Goal: Information Seeking & Learning: Learn about a topic

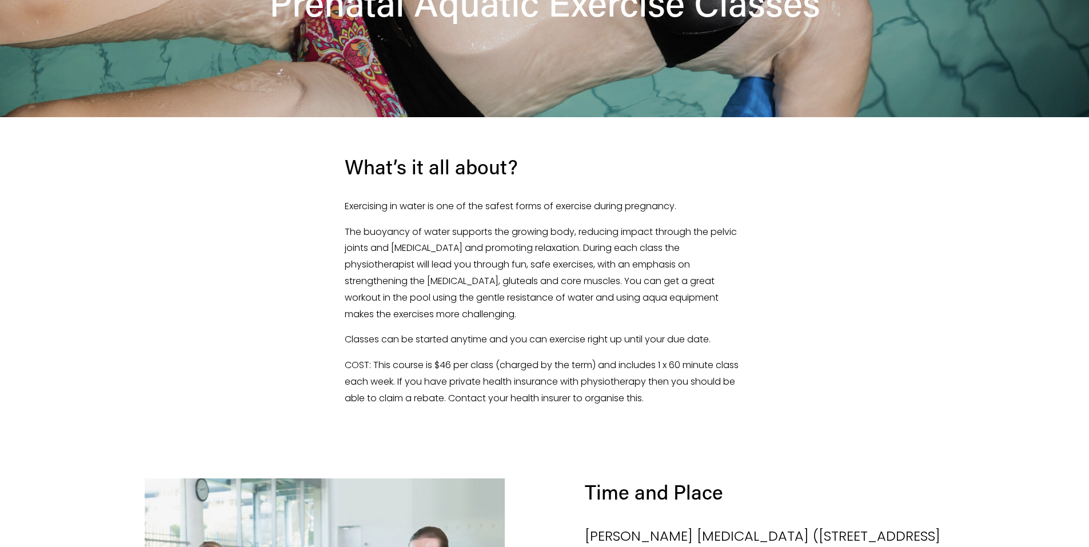
scroll to position [286, 0]
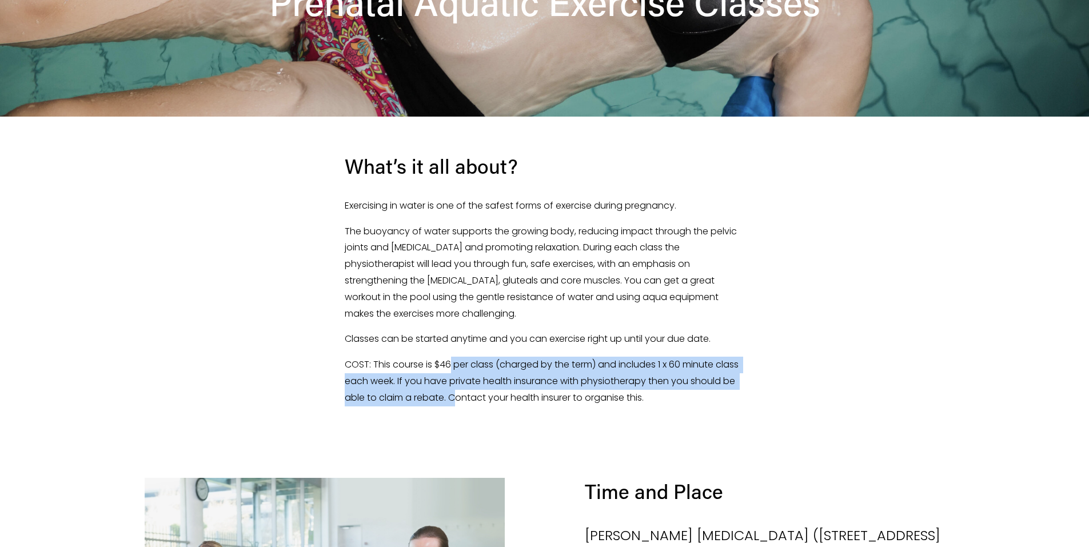
drag, startPoint x: 479, startPoint y: 414, endPoint x: 459, endPoint y: 363, distance: 54.6
click at [459, 363] on div "What’s it all about? Exercising in water is one of the safest forms of exercise…" at bounding box center [544, 279] width 887 height 325
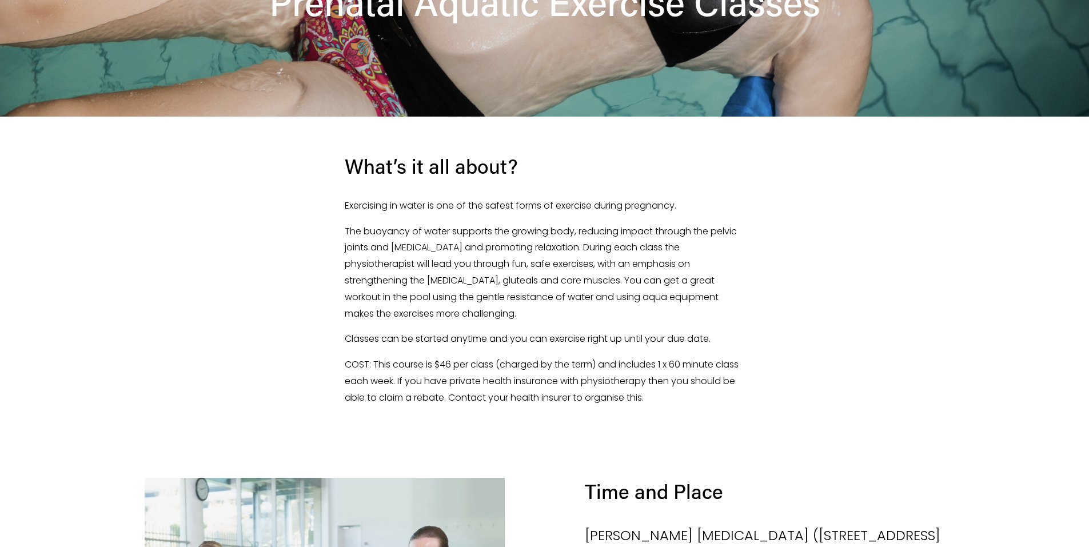
drag, startPoint x: 459, startPoint y: 363, endPoint x: 738, endPoint y: 415, distance: 284.2
click at [738, 415] on div "What’s it all about? Exercising in water is one of the safest forms of exercise…" at bounding box center [544, 279] width 887 height 325
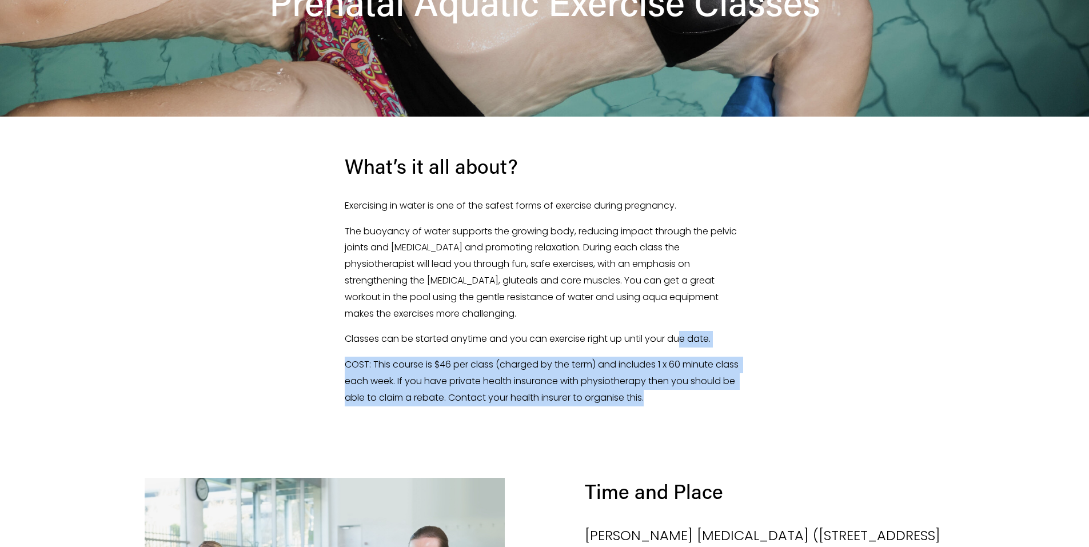
drag, startPoint x: 715, startPoint y: 400, endPoint x: 690, endPoint y: 345, distance: 60.9
click at [690, 345] on div "What’s it all about? Exercising in water is one of the safest forms of exercise…" at bounding box center [545, 280] width 400 height 254
drag, startPoint x: 690, startPoint y: 345, endPoint x: 806, endPoint y: 353, distance: 116.3
click at [806, 353] on div "What’s it all about? Exercising in water is one of the safest forms of exercise…" at bounding box center [544, 279] width 887 height 325
click at [663, 388] on p "COST: This course is $46 per class (charged by the term) and includes 1 x 60 mi…" at bounding box center [545, 381] width 400 height 49
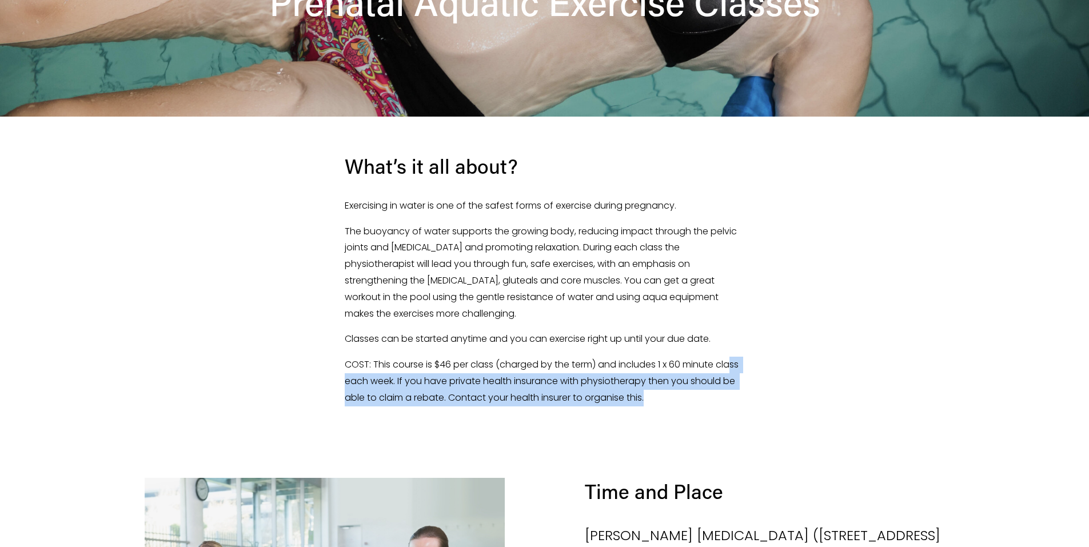
drag, startPoint x: 358, startPoint y: 384, endPoint x: 714, endPoint y: 402, distance: 356.5
click at [714, 402] on p "COST: This course is $46 per class (charged by the term) and includes 1 x 60 mi…" at bounding box center [545, 381] width 400 height 49
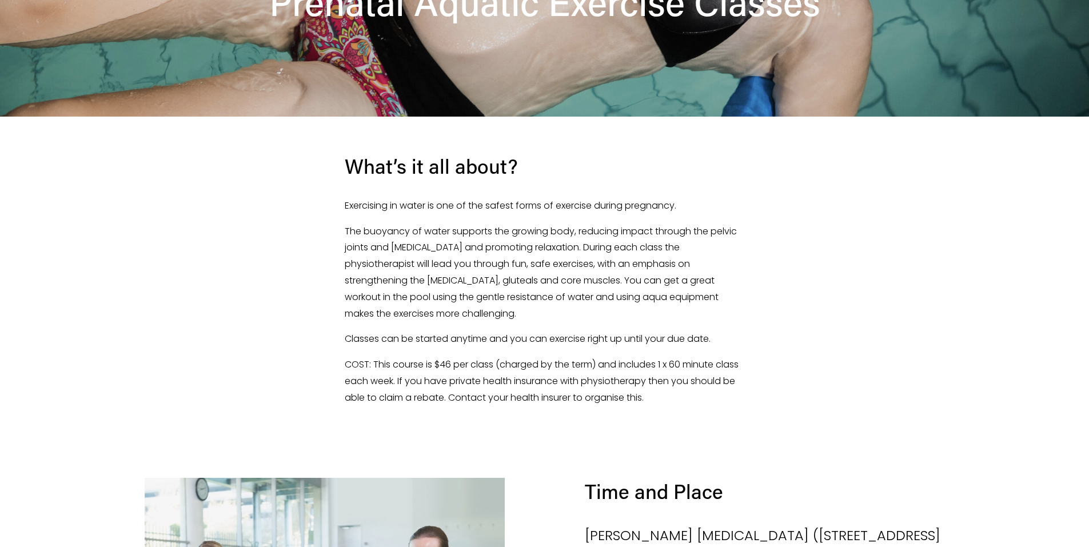
drag, startPoint x: 714, startPoint y: 402, endPoint x: 734, endPoint y: 461, distance: 61.4
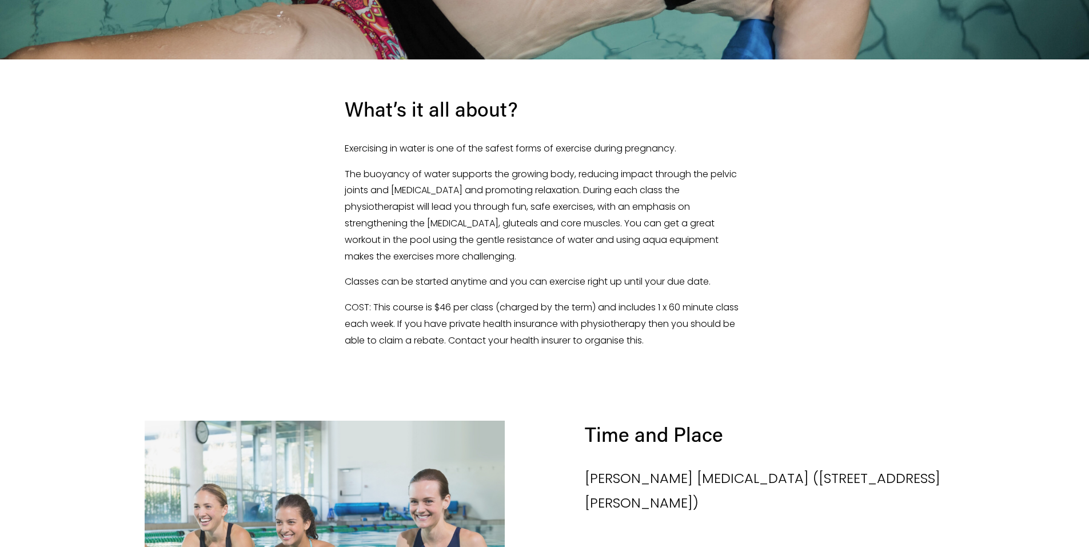
scroll to position [400, 0]
